Goal: Information Seeking & Learning: Learn about a topic

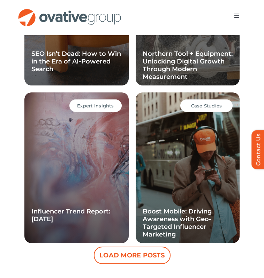
click at [126, 255] on button "Load More Posts" at bounding box center [132, 255] width 77 height 17
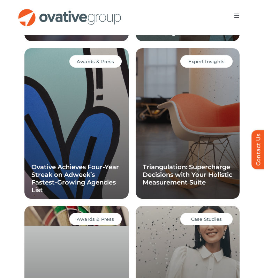
scroll to position [1117, 0]
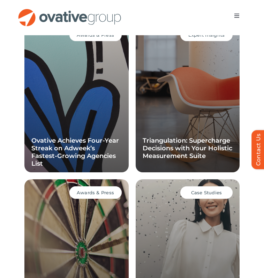
click at [241, 139] on li "Expert Insights Triangulation: Supercharge Decisions with Your Holistic Measure…" at bounding box center [187, 97] width 111 height 158
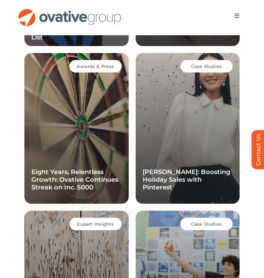
scroll to position [1242, 0]
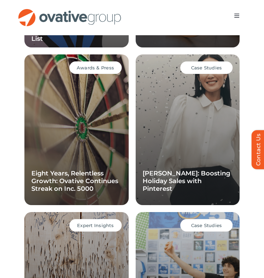
click at [185, 125] on div "Case Studies [PERSON_NAME]: Boosting Holiday Sales with Pinterest" at bounding box center [188, 129] width 104 height 151
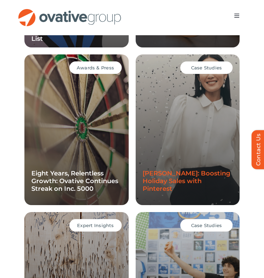
click at [175, 175] on link "[PERSON_NAME]: Boosting Holiday Sales with Pinterest" at bounding box center [187, 181] width 88 height 23
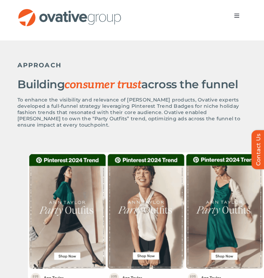
scroll to position [388, 0]
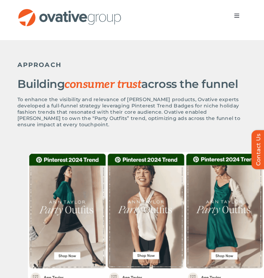
drag, startPoint x: 129, startPoint y: 161, endPoint x: 129, endPoint y: 137, distance: 24.4
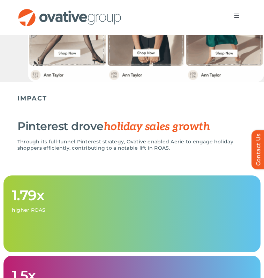
scroll to position [662, 0]
